Goal: Task Accomplishment & Management: Manage account settings

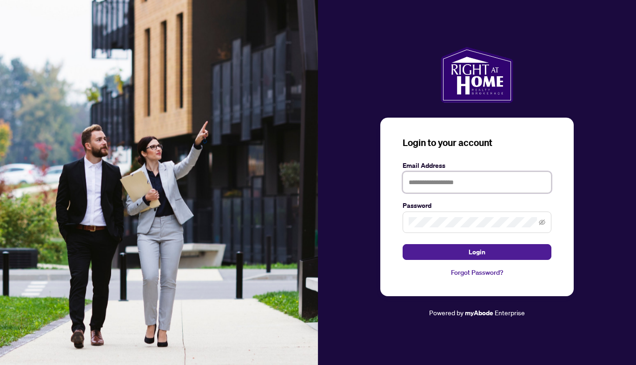
click at [467, 184] on input "text" at bounding box center [477, 182] width 149 height 21
type input "**********"
click at [403, 244] on button "Login" at bounding box center [477, 252] width 149 height 16
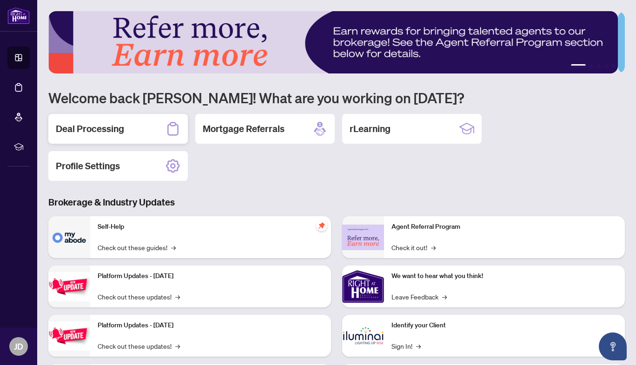
click at [146, 118] on div "Deal Processing" at bounding box center [118, 129] width 140 height 30
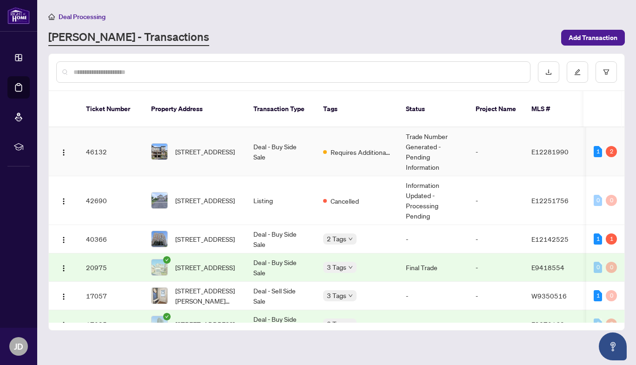
click at [359, 147] on span "Requires Additional Docs" at bounding box center [361, 152] width 60 height 10
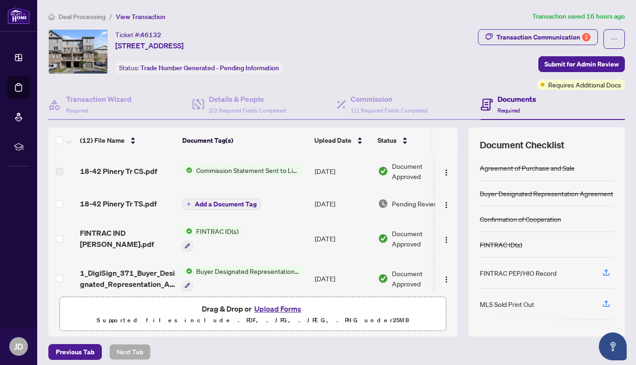
click at [395, 204] on span "Pending Review" at bounding box center [415, 204] width 47 height 10
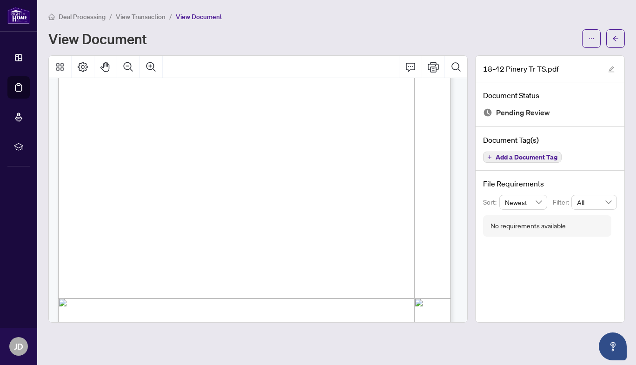
scroll to position [139, 0]
click at [490, 193] on div "File Requirements Sort: Newest Filter: All No requirements available" at bounding box center [550, 207] width 149 height 73
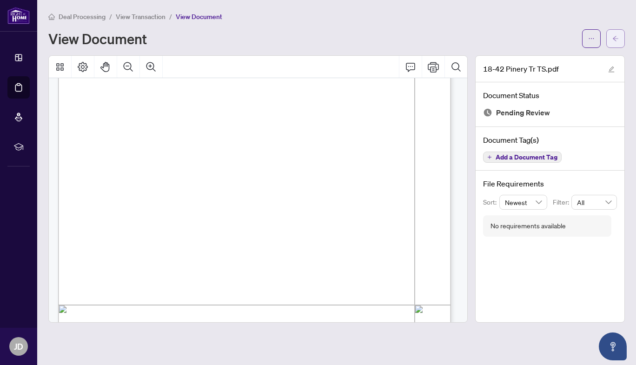
click at [613, 33] on span "button" at bounding box center [616, 38] width 7 height 15
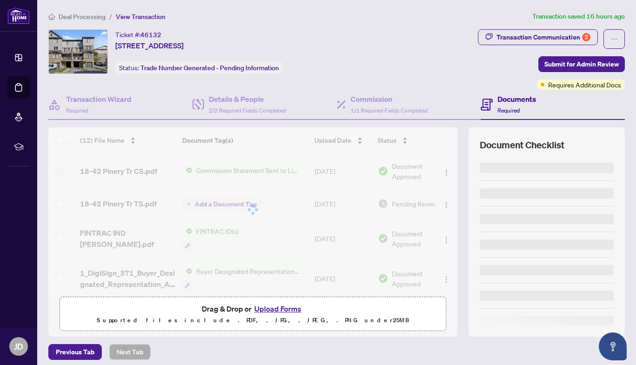
click at [592, 36] on div "Transaction Communication 2" at bounding box center [551, 39] width 147 height 20
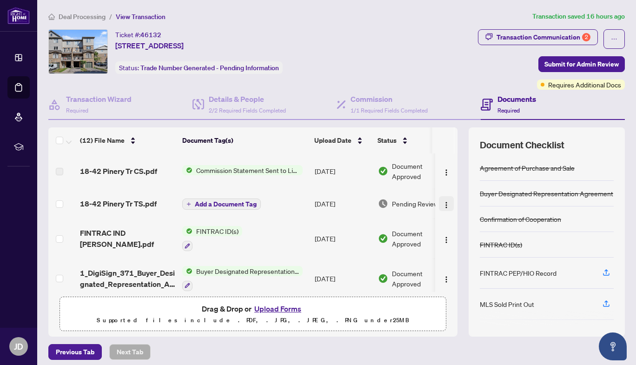
click at [439, 204] on button "button" at bounding box center [446, 203] width 15 height 15
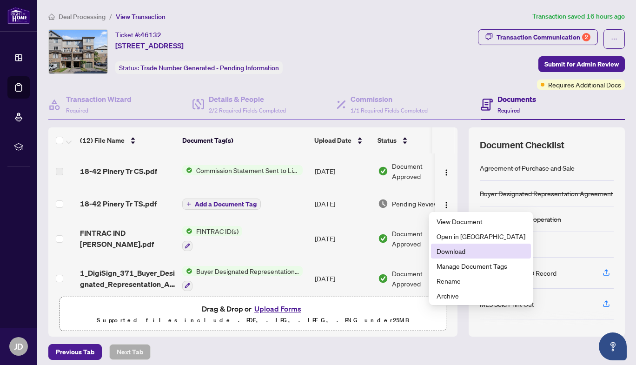
click at [452, 247] on span "Download" at bounding box center [481, 251] width 89 height 10
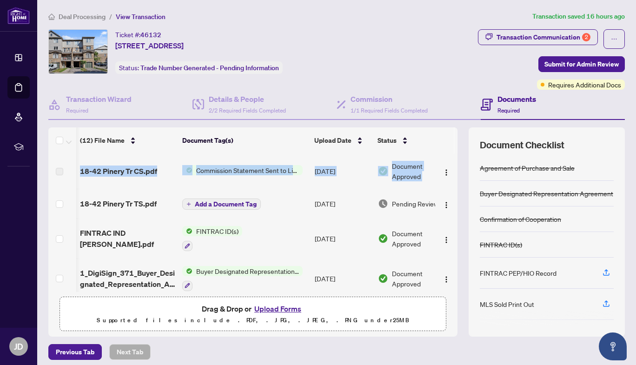
scroll to position [0, 27]
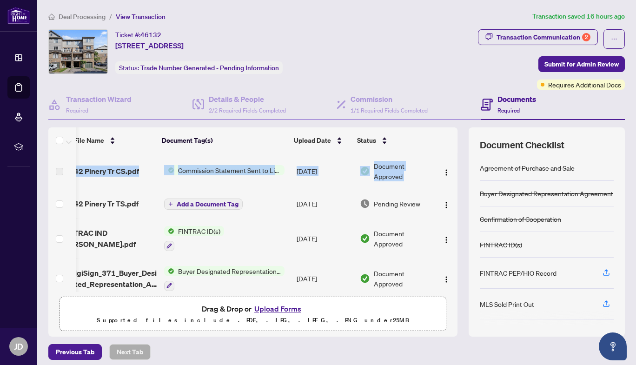
drag, startPoint x: 447, startPoint y: 181, endPoint x: 307, endPoint y: 182, distance: 140.5
click at [307, 182] on tr "18-42 Pinery Tr CS.pdf Commission Statement Sent to Listing Brokerage Aug/11/20…" at bounding box center [243, 170] width 427 height 35
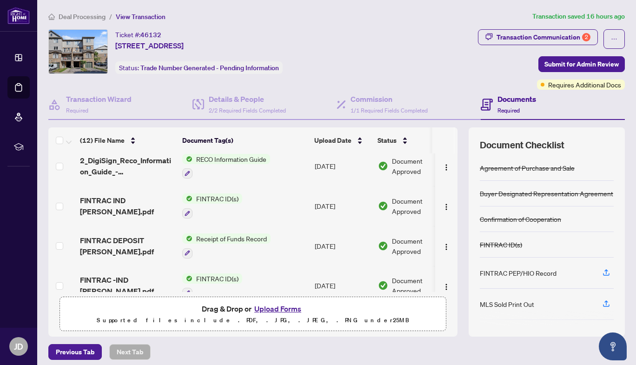
scroll to position [153, 0]
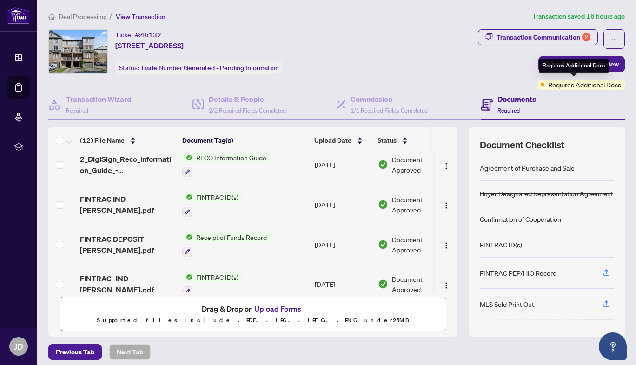
click at [595, 85] on span "Requires Additional Docs" at bounding box center [584, 85] width 73 height 10
click at [513, 97] on h4 "Documents" at bounding box center [517, 98] width 39 height 11
click at [490, 105] on div "Documents Required" at bounding box center [508, 104] width 55 height 22
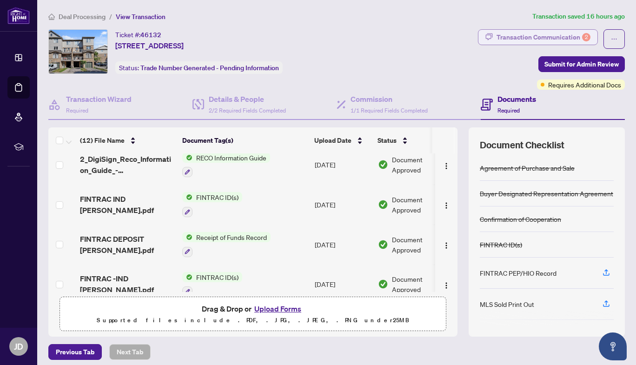
click at [566, 34] on div "Transaction Communication 2" at bounding box center [544, 37] width 94 height 15
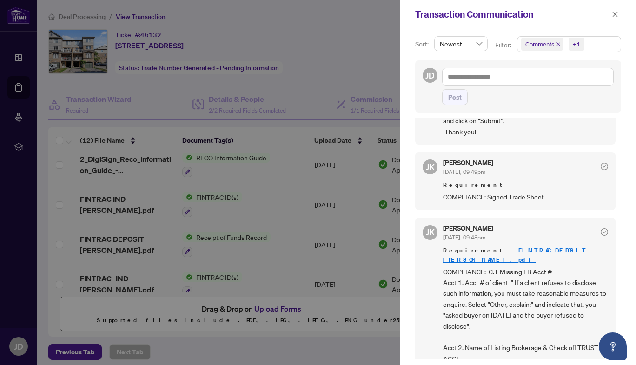
scroll to position [125, 0]
click at [547, 248] on link "FINTRAC DEPOSIT [PERSON_NAME].pdf" at bounding box center [515, 254] width 144 height 17
drag, startPoint x: 615, startPoint y: 224, endPoint x: 615, endPoint y: 240, distance: 15.8
click at [615, 240] on div "JK Jaye Khosravi Aug/11/2025, 09:58pm Hi Jayson, CONGRATULATIONS!!!! Your Trade…" at bounding box center [518, 238] width 206 height 241
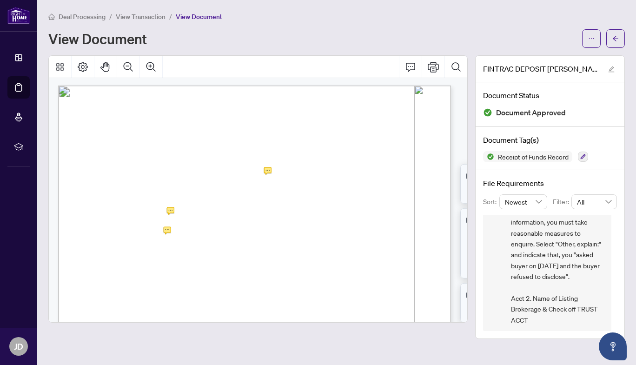
scroll to position [71, 0]
drag, startPoint x: 614, startPoint y: 281, endPoint x: 614, endPoint y: 290, distance: 8.4
click at [614, 290] on div "[PERSON_NAME] [DATE], 09:48pm COMPLIANCE: C.1 Missing LB Acct # Acct 1. Acct # …" at bounding box center [550, 273] width 134 height 116
